Goal: Share content: Share content

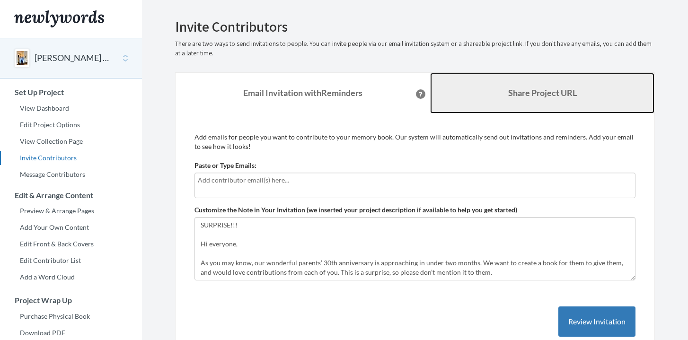
click at [483, 92] on link "Share Project URL" at bounding box center [542, 93] width 224 height 41
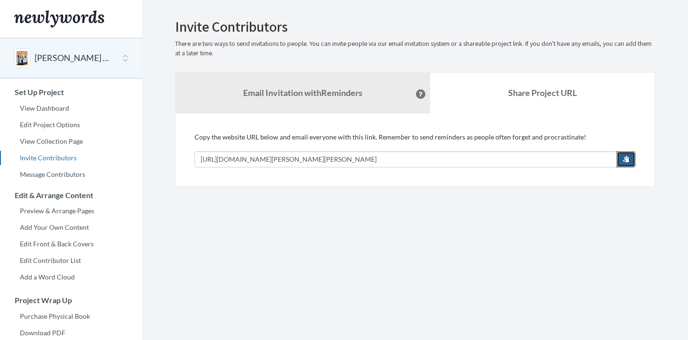
click at [631, 155] on button "button" at bounding box center [626, 160] width 19 height 16
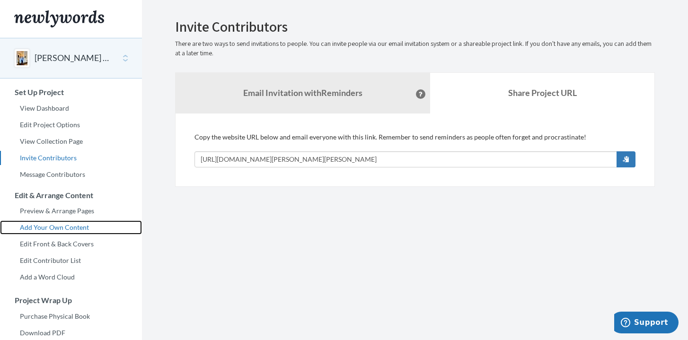
click at [73, 227] on link "Add Your Own Content" at bounding box center [71, 228] width 142 height 14
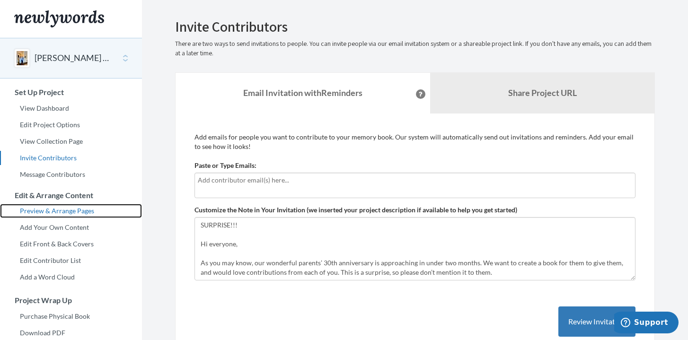
click at [71, 210] on link "Preview & Arrange Pages" at bounding box center [71, 211] width 142 height 14
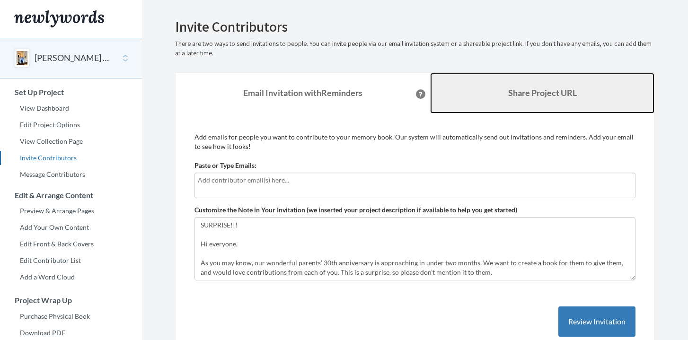
click at [537, 104] on link "Share Project URL" at bounding box center [542, 93] width 224 height 41
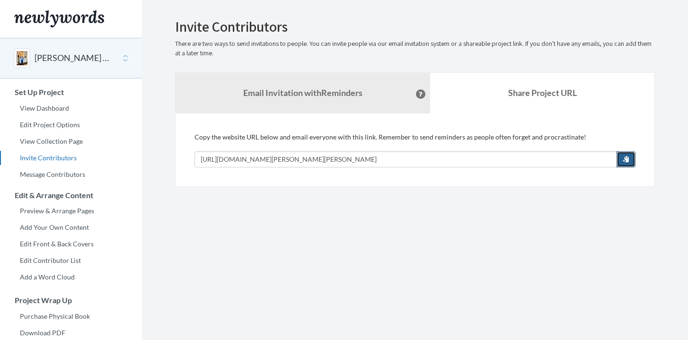
click at [629, 154] on button "button" at bounding box center [626, 160] width 19 height 16
